Goal: Information Seeking & Learning: Learn about a topic

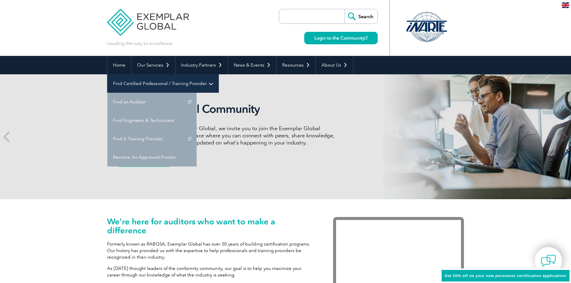
click at [218, 74] on link "Find Certified Professional / Training Provider" at bounding box center [162, 83] width 111 height 18
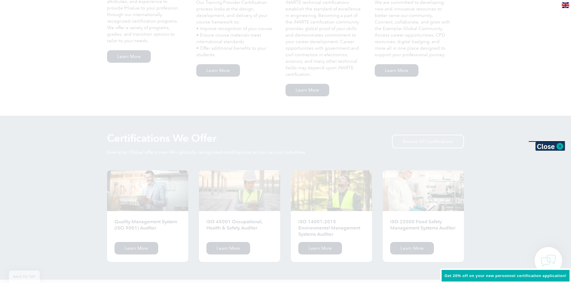
scroll to position [476, 0]
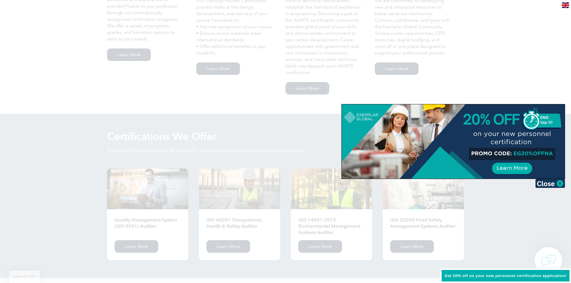
click at [546, 182] on img at bounding box center [550, 183] width 30 height 9
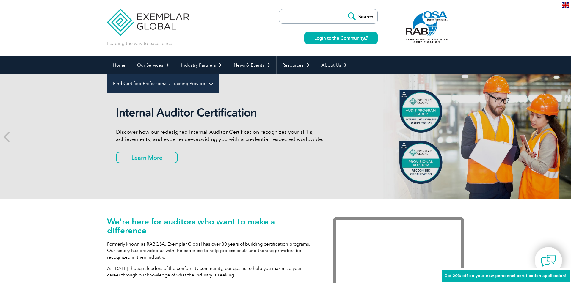
scroll to position [0, 0]
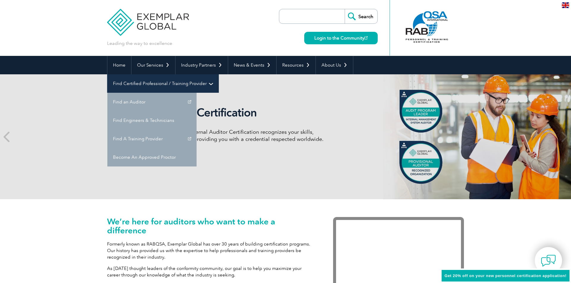
click at [218, 74] on link "Find Certified Professional / Training Provider" at bounding box center [162, 83] width 111 height 18
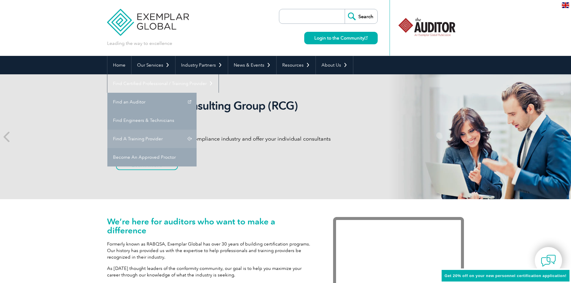
click at [196, 130] on link "Find A Training Provider" at bounding box center [151, 139] width 89 height 18
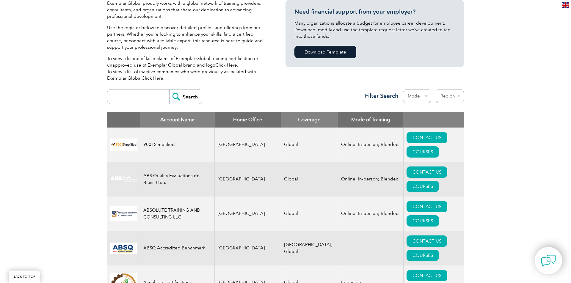
scroll to position [150, 0]
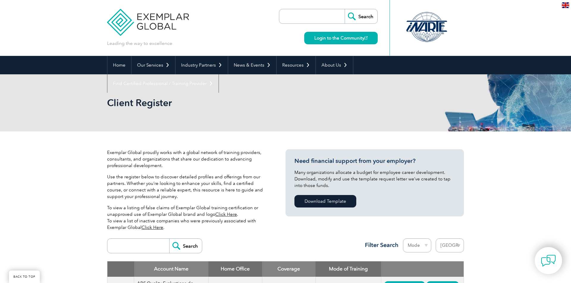
select select "[GEOGRAPHIC_DATA]"
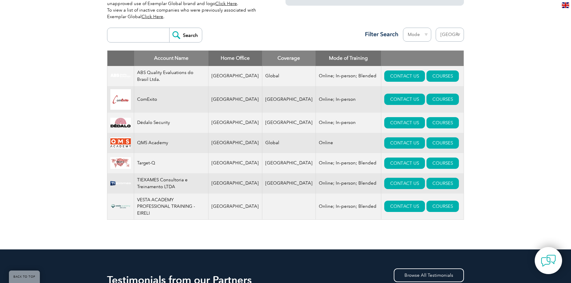
scroll to position [215, 0]
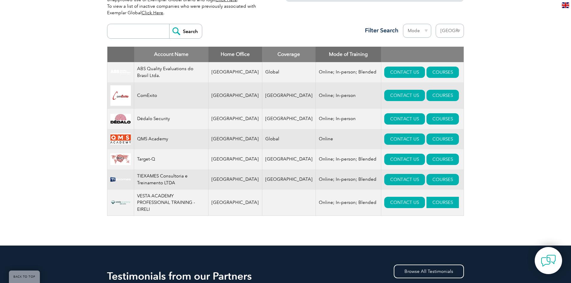
click at [430, 207] on link "COURSES" at bounding box center [442, 202] width 32 height 11
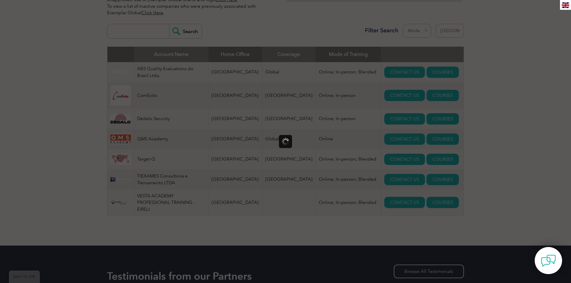
scroll to position [0, 0]
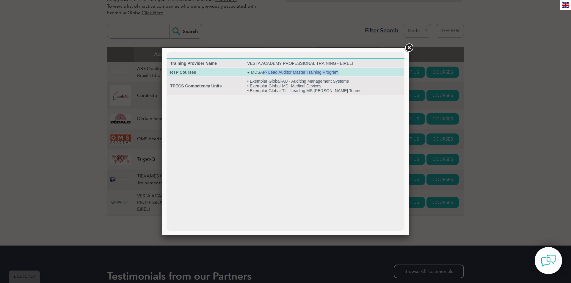
drag, startPoint x: 269, startPoint y: 72, endPoint x: 347, endPoint y: 76, distance: 78.3
click at [362, 71] on td "● MDSAP- Lead Auditor Master Training Program" at bounding box center [324, 72] width 160 height 8
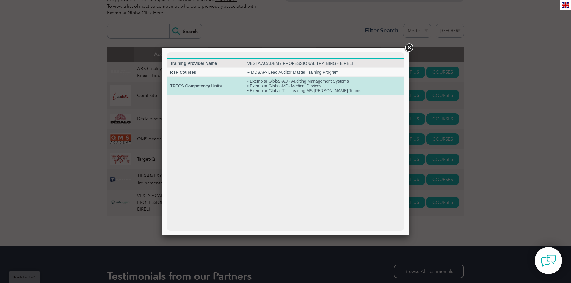
click at [313, 83] on td "• Exemplar Global-AU - Auditing Management Systems • Exemplar Global-MD- Medica…" at bounding box center [324, 86] width 160 height 18
drag, startPoint x: 260, startPoint y: 81, endPoint x: 366, endPoint y: 91, distance: 106.8
click at [367, 91] on td "• Exemplar Global-AU - Auditing Management Systems • Exemplar Global-MD- Medica…" at bounding box center [324, 86] width 160 height 18
click at [361, 92] on td "• Exemplar Global-AU - Auditing Management Systems • Exemplar Global-MD- Medica…" at bounding box center [324, 86] width 160 height 18
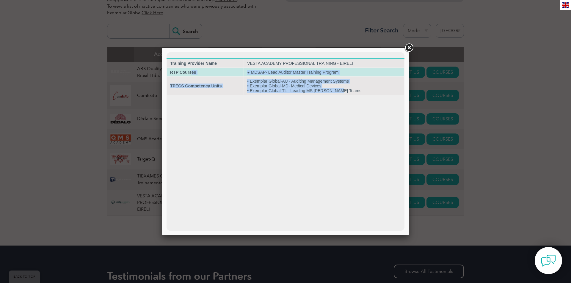
drag, startPoint x: 348, startPoint y: 92, endPoint x: 191, endPoint y: 73, distance: 157.8
click at [191, 74] on tbody "Training Provider Name VESTA ACADEMY PROFESSIONAL TRAINING - EIRELI RTP Courses…" at bounding box center [285, 77] width 237 height 36
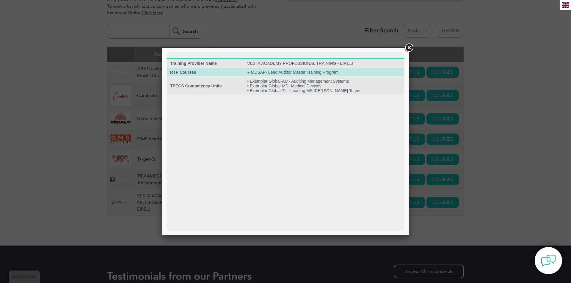
click at [188, 74] on strong "RTP Courses" at bounding box center [183, 72] width 26 height 5
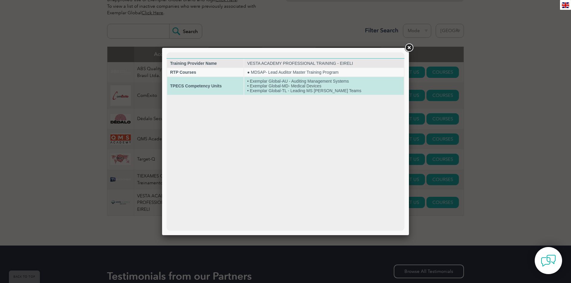
click at [256, 87] on td "• Exemplar Global-AU - Auditing Management Systems • Exemplar Global-MD- Medica…" at bounding box center [324, 86] width 160 height 18
drag, startPoint x: 252, startPoint y: 81, endPoint x: 327, endPoint y: 94, distance: 75.3
click at [354, 94] on td "• Exemplar Global-AU - Auditing Management Systems • Exemplar Global-MD- Medica…" at bounding box center [324, 86] width 160 height 18
click at [203, 85] on strong "TPECS Competency Units" at bounding box center [195, 86] width 51 height 5
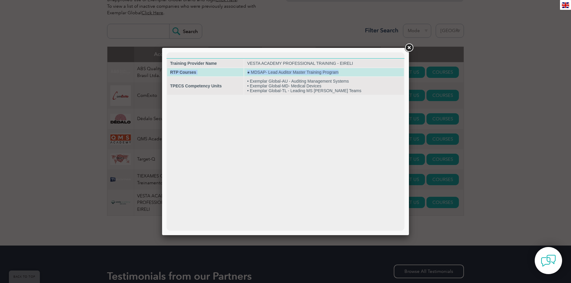
drag, startPoint x: 190, startPoint y: 73, endPoint x: 349, endPoint y: 76, distance: 159.3
click at [349, 76] on tr "RTP Courses ● MDSAP- Lead Auditor Master Training Program" at bounding box center [285, 72] width 237 height 8
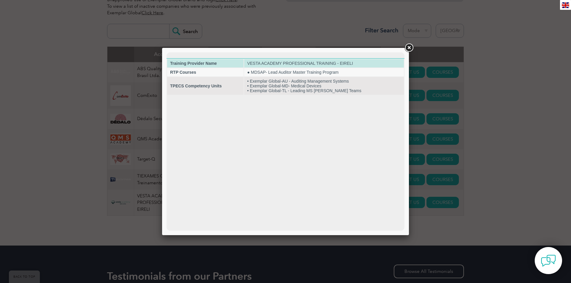
drag, startPoint x: 361, startPoint y: 64, endPoint x: 364, endPoint y: 64, distance: 3.4
click at [361, 64] on td "VESTA ACADEMY PROFESSIONAL TRAINING - EIRELI" at bounding box center [324, 63] width 160 height 8
drag, startPoint x: 369, startPoint y: 62, endPoint x: 177, endPoint y: 64, distance: 192.3
click at [177, 64] on tr "Training Provider Name VESTA ACADEMY PROFESSIONAL TRAINING - EIRELI" at bounding box center [285, 63] width 237 height 8
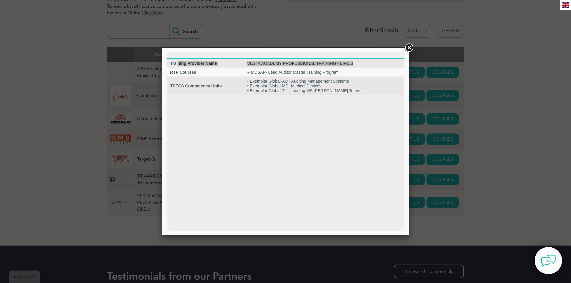
click at [410, 49] on link at bounding box center [408, 48] width 11 height 11
